Goal: Book appointment/travel/reservation

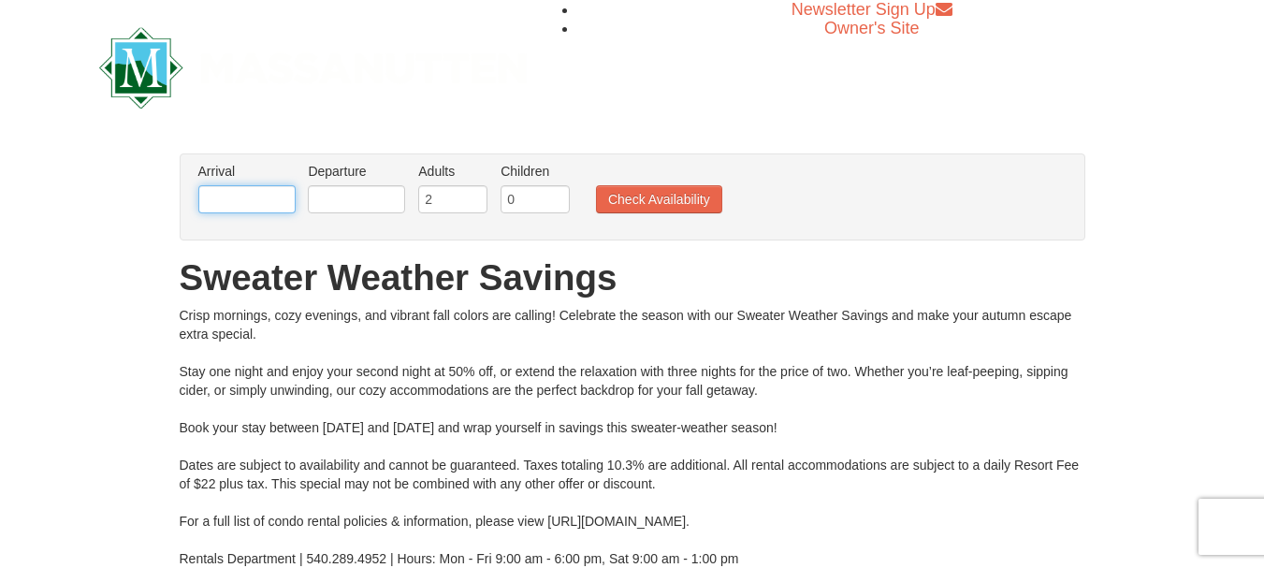
click at [269, 198] on input "text" at bounding box center [246, 199] width 97 height 28
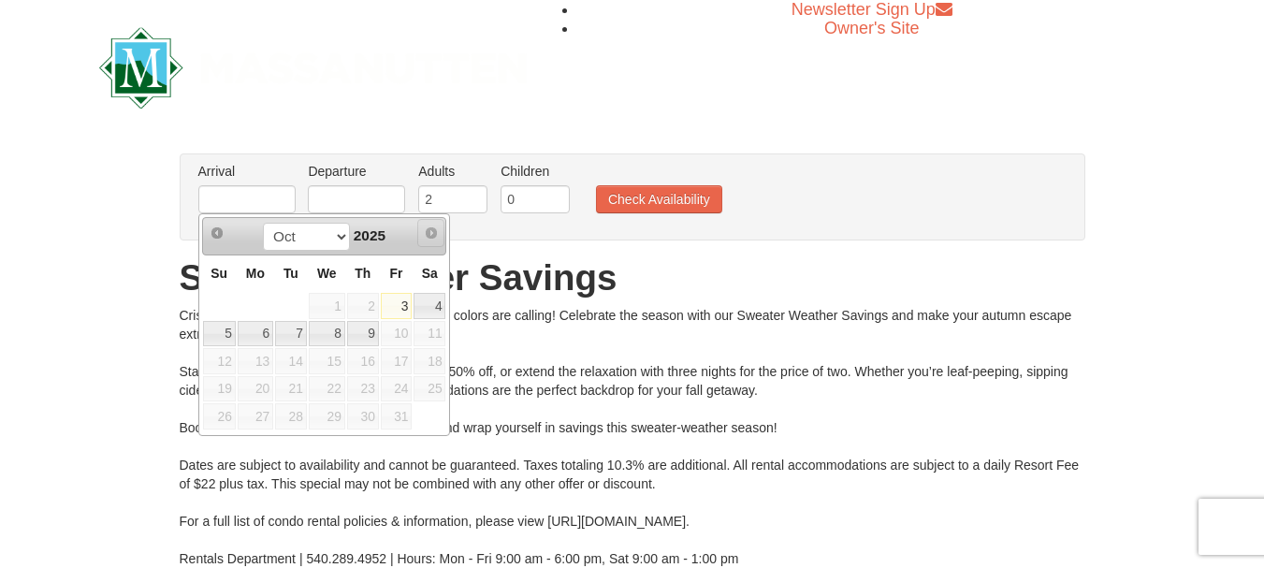
click at [428, 237] on span "Next" at bounding box center [431, 232] width 15 height 15
click at [429, 230] on span "Next" at bounding box center [431, 232] width 15 height 15
click at [434, 231] on span "Next" at bounding box center [431, 232] width 15 height 15
click at [336, 236] on select "Oct" at bounding box center [306, 237] width 87 height 28
click at [319, 250] on select "Oct" at bounding box center [306, 237] width 87 height 28
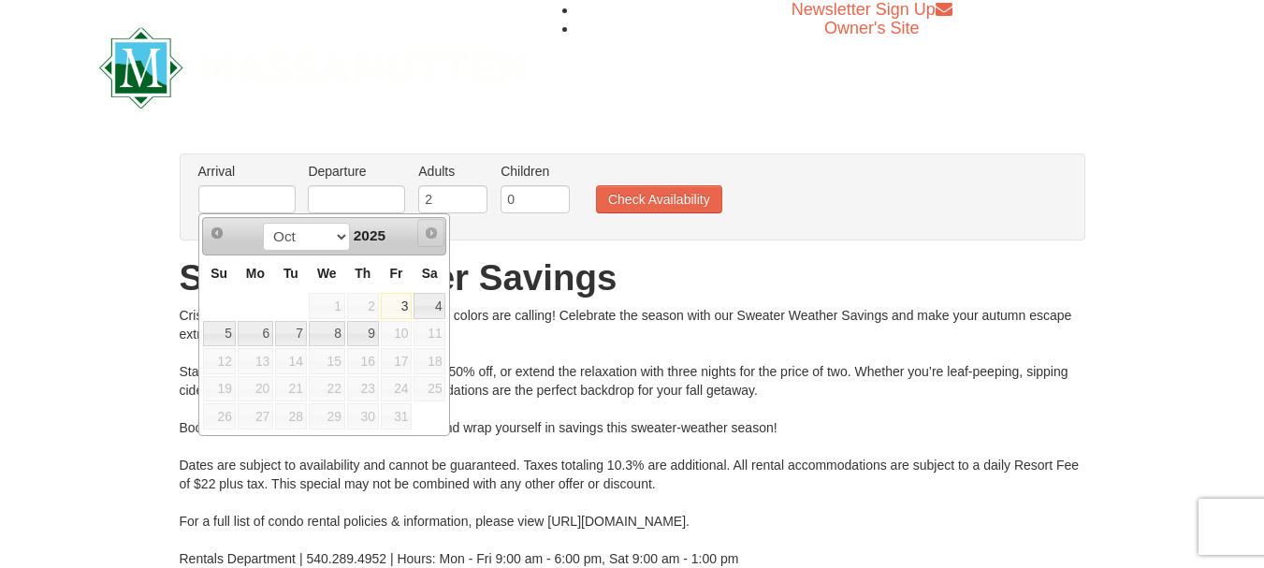
click at [436, 225] on span "Next" at bounding box center [431, 232] width 15 height 15
click at [432, 229] on span "Next" at bounding box center [431, 232] width 15 height 15
click at [434, 304] on link "4" at bounding box center [430, 306] width 32 height 26
type input "[DATE]"
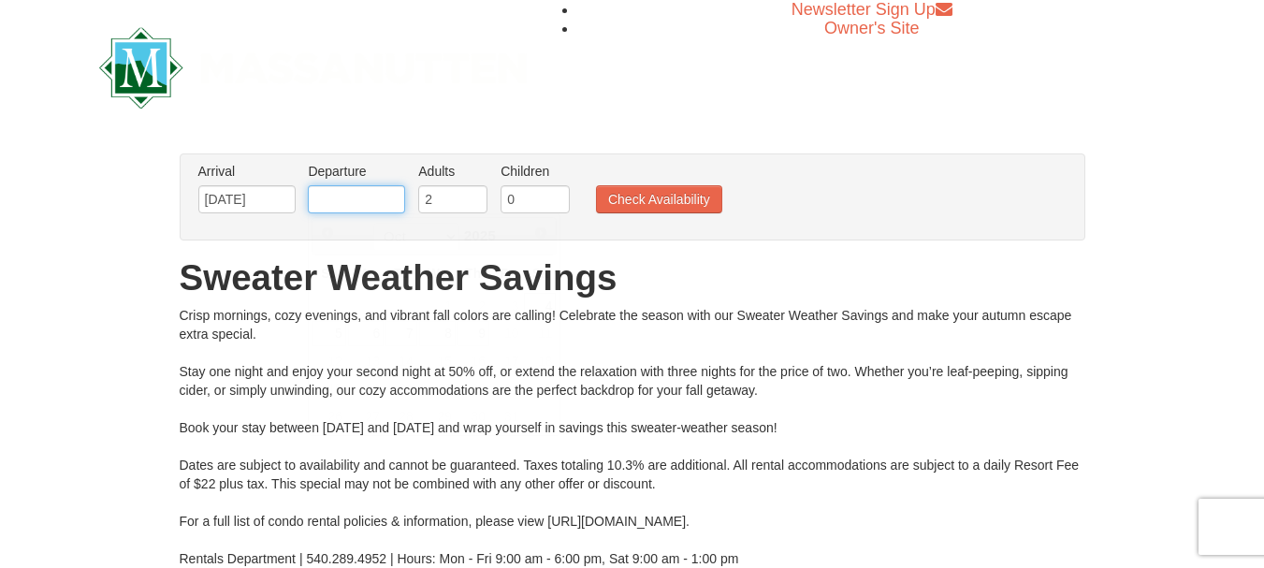
click at [353, 196] on input "text" at bounding box center [356, 199] width 97 height 28
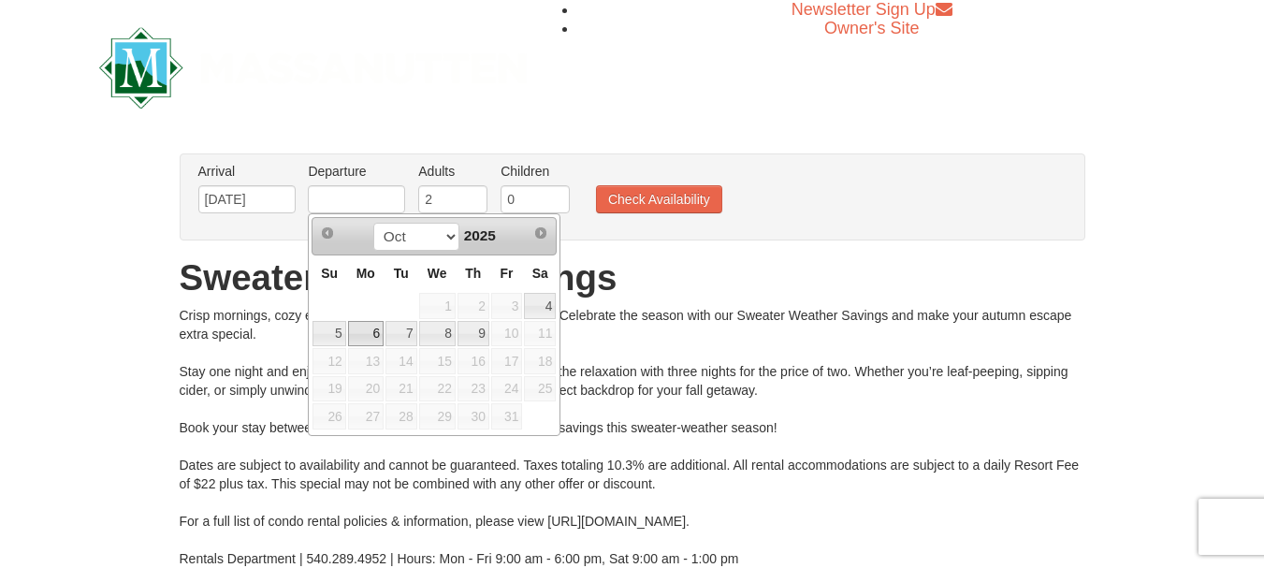
click at [366, 333] on link "6" at bounding box center [366, 334] width 36 height 26
type input "[DATE]"
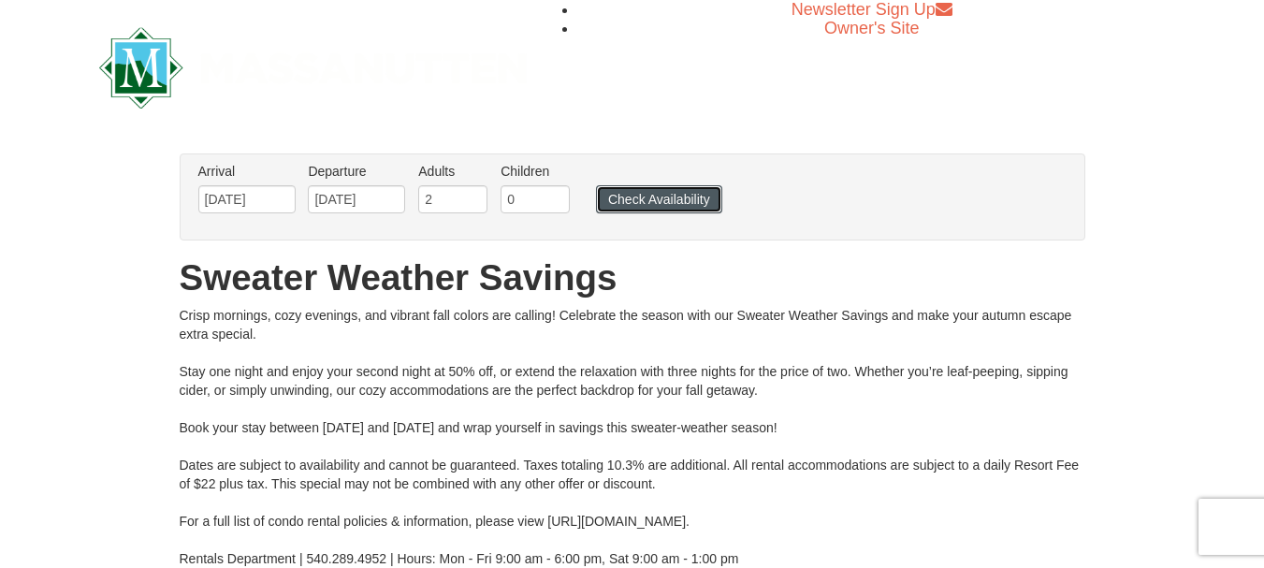
click at [618, 196] on button "Check Availability" at bounding box center [659, 199] width 126 height 28
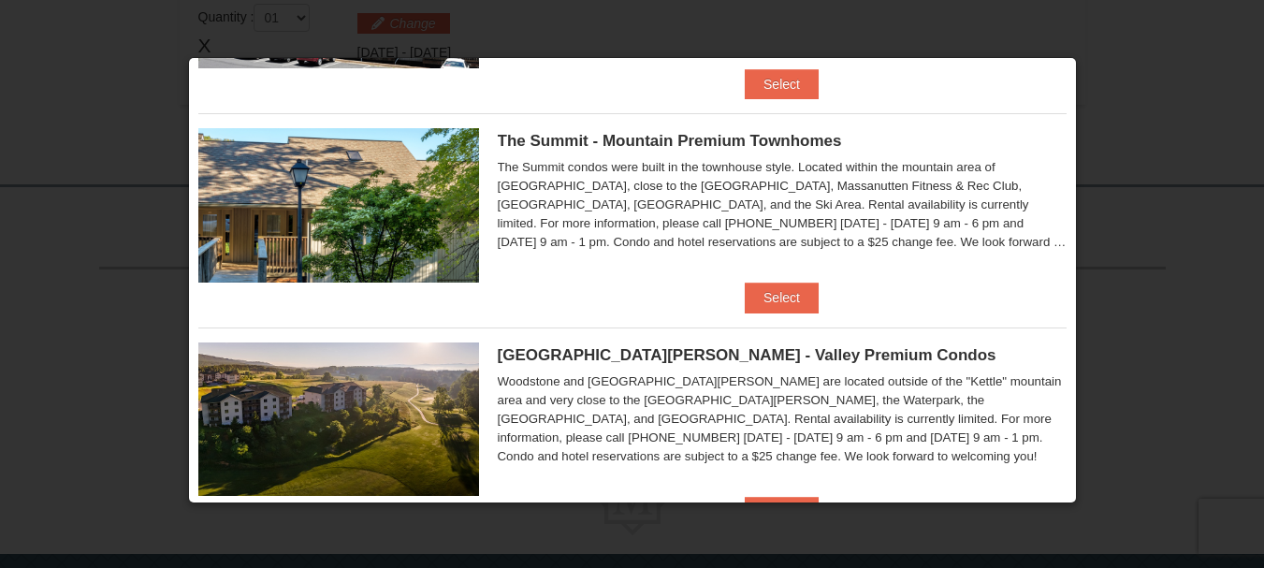
scroll to position [1032, 0]
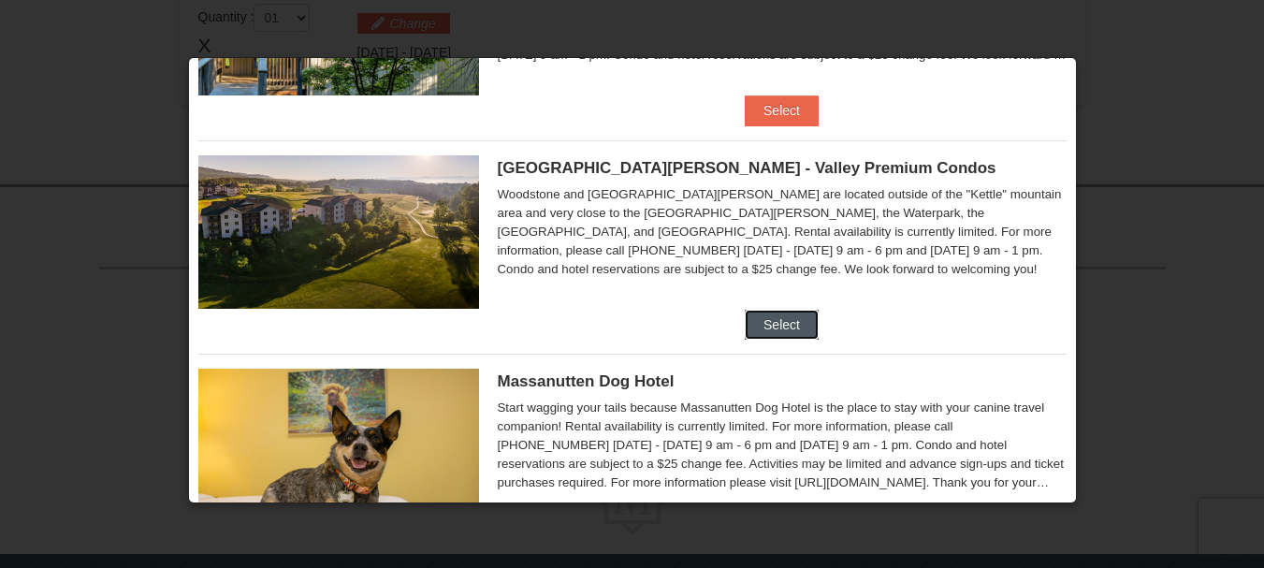
click at [791, 323] on button "Select" at bounding box center [782, 325] width 74 height 30
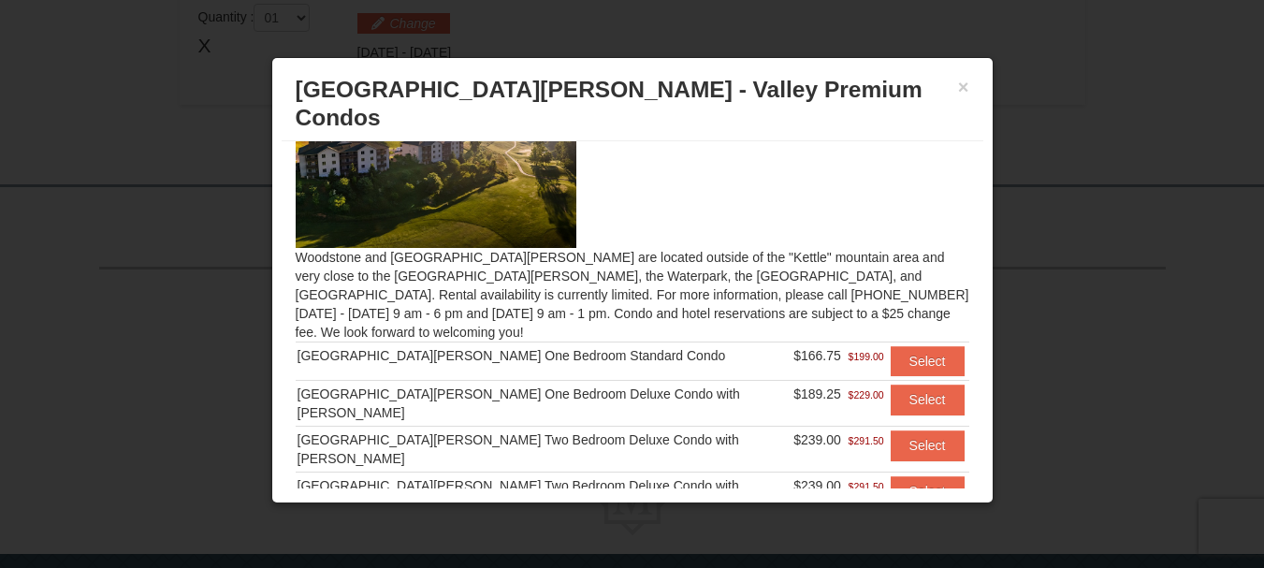
scroll to position [94, 0]
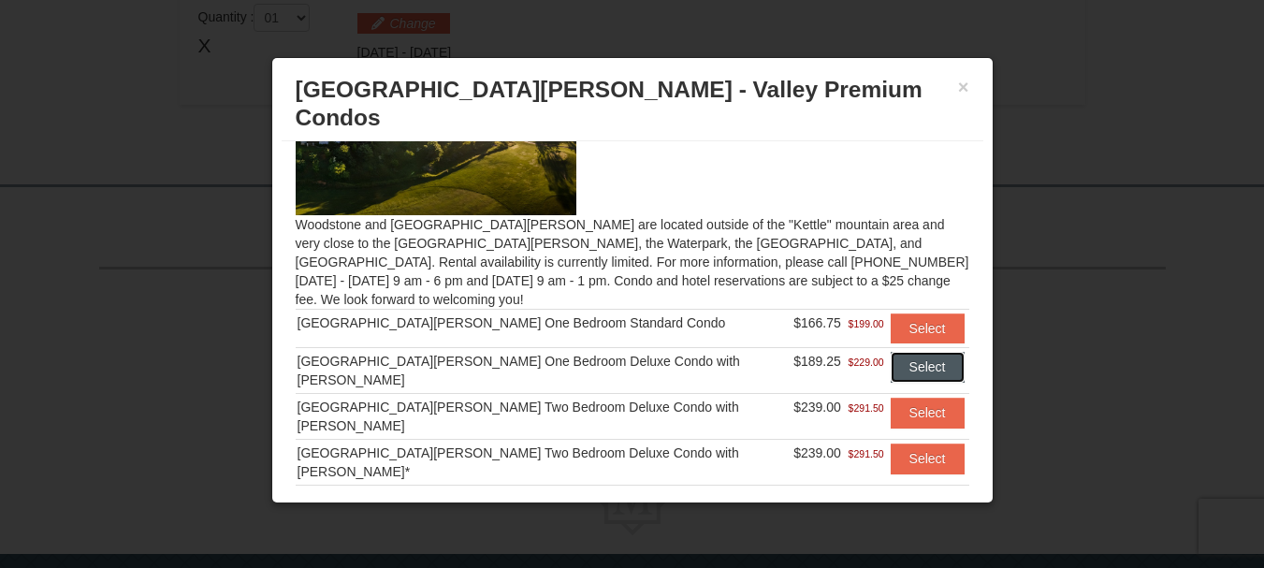
click at [897, 352] on button "Select" at bounding box center [928, 367] width 74 height 30
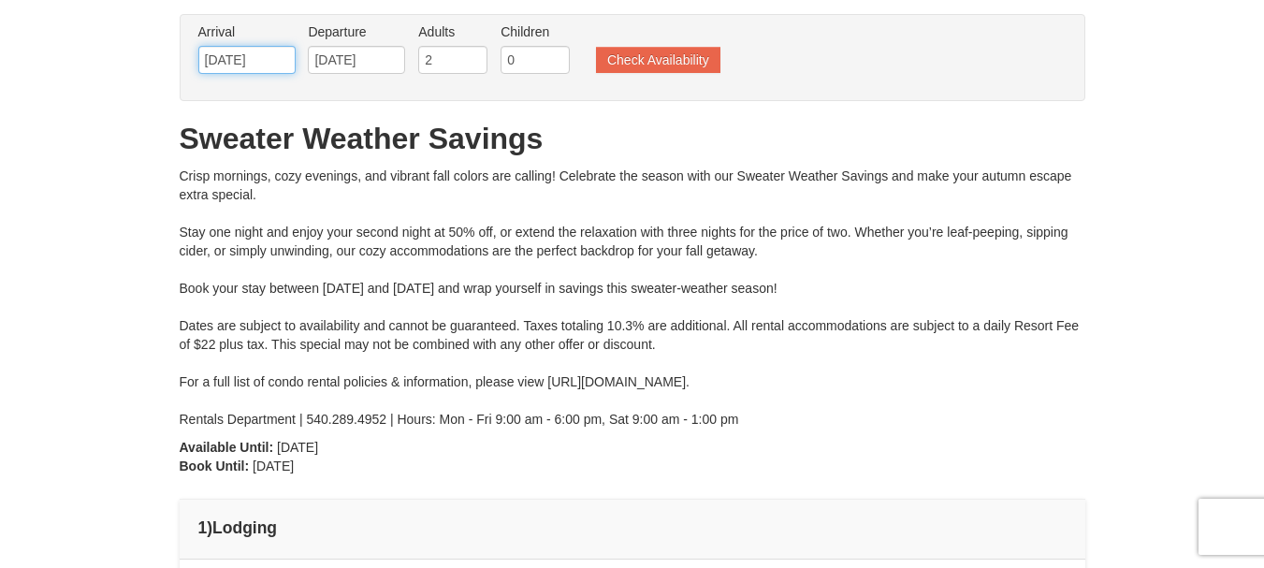
click at [237, 59] on input "[DATE]" at bounding box center [246, 60] width 97 height 28
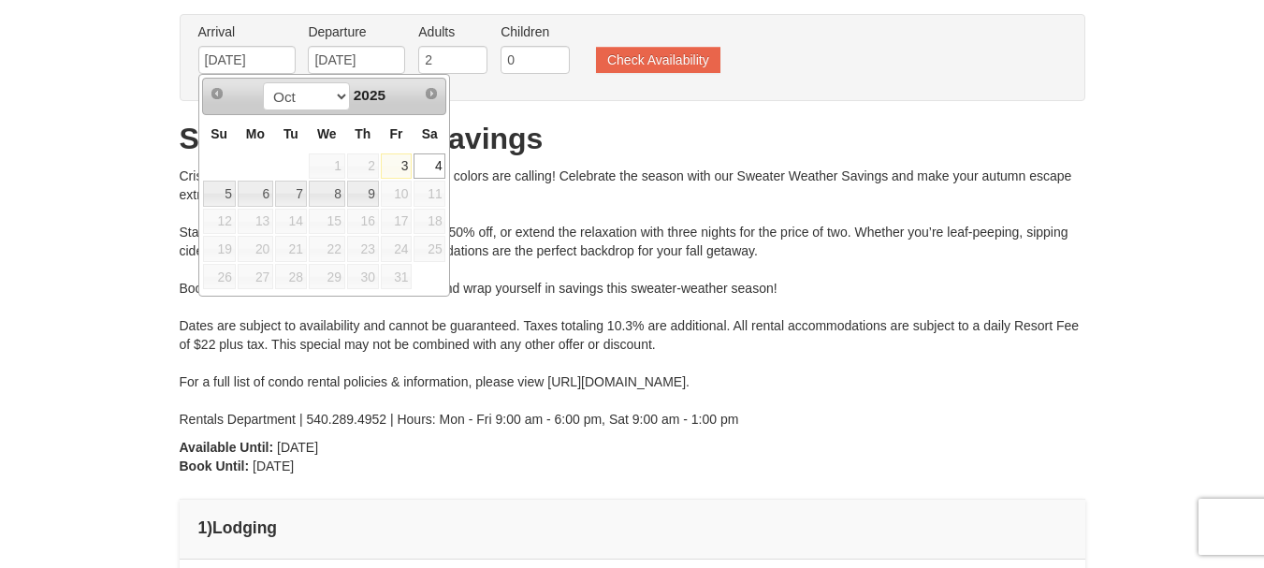
click at [426, 198] on span "11" at bounding box center [430, 194] width 32 height 26
click at [428, 95] on span "Next" at bounding box center [431, 93] width 15 height 15
click at [417, 95] on link "Next" at bounding box center [431, 94] width 28 height 28
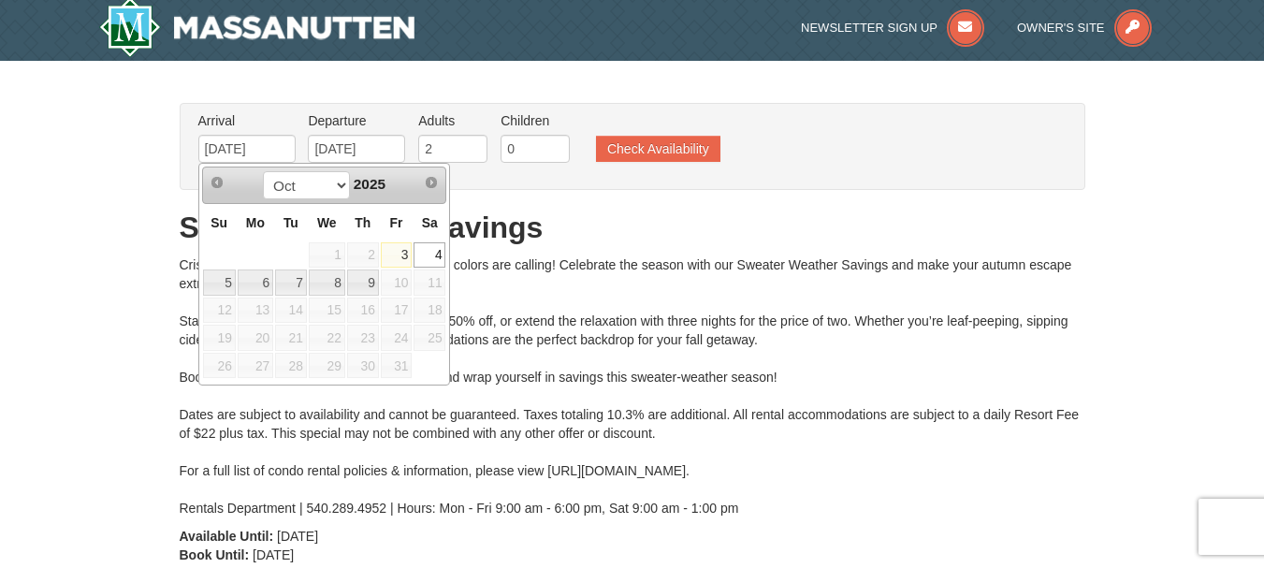
scroll to position [0, 0]
